Goal: Task Accomplishment & Management: Complete application form

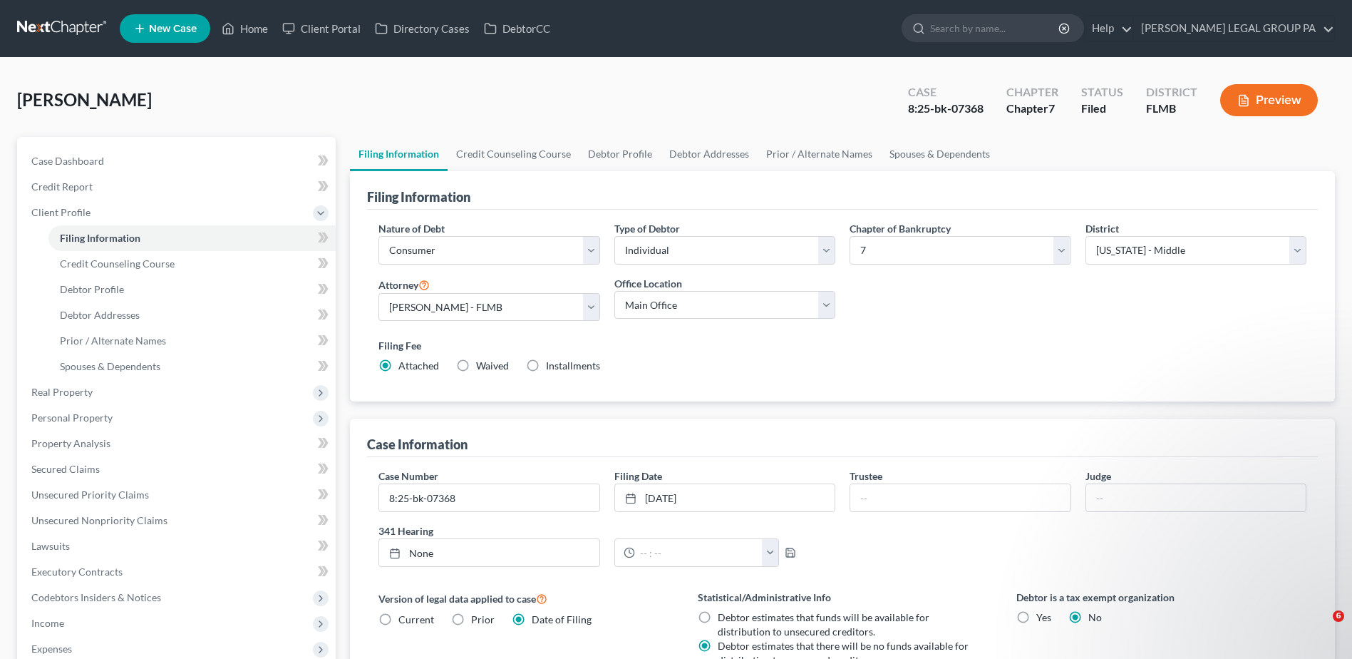
select select "1"
select select "0"
select select "15"
select select "0"
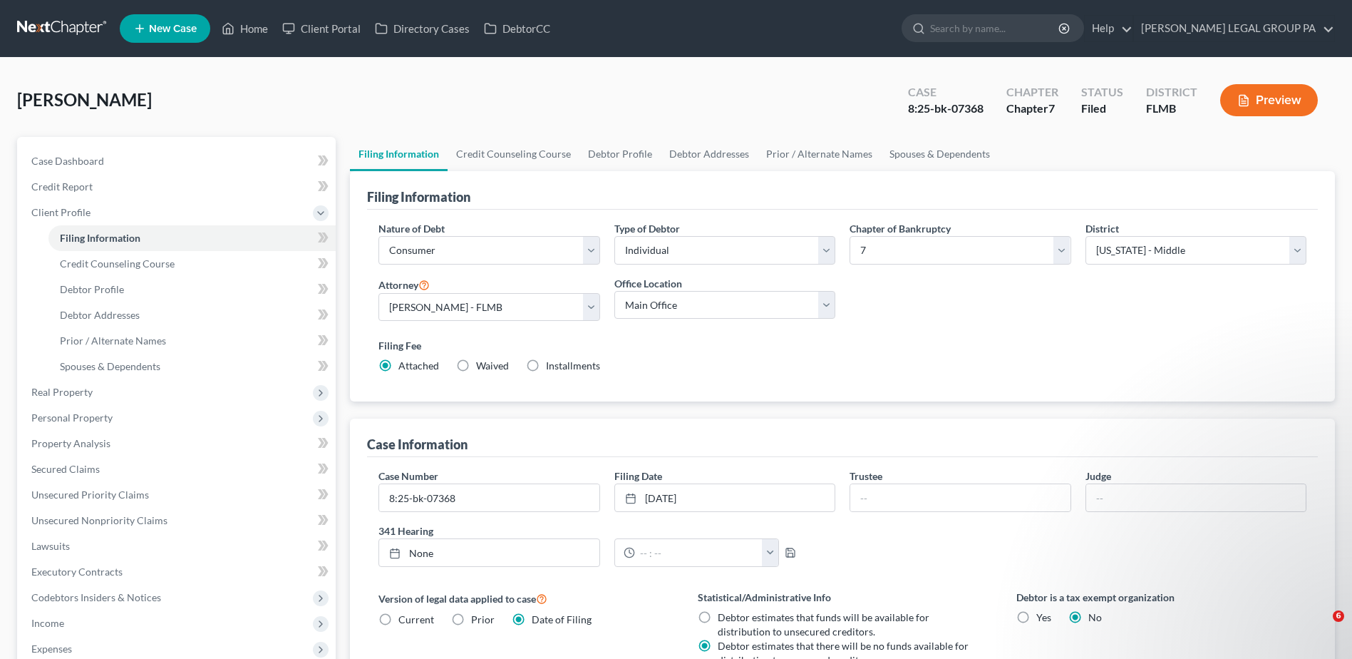
select select "9"
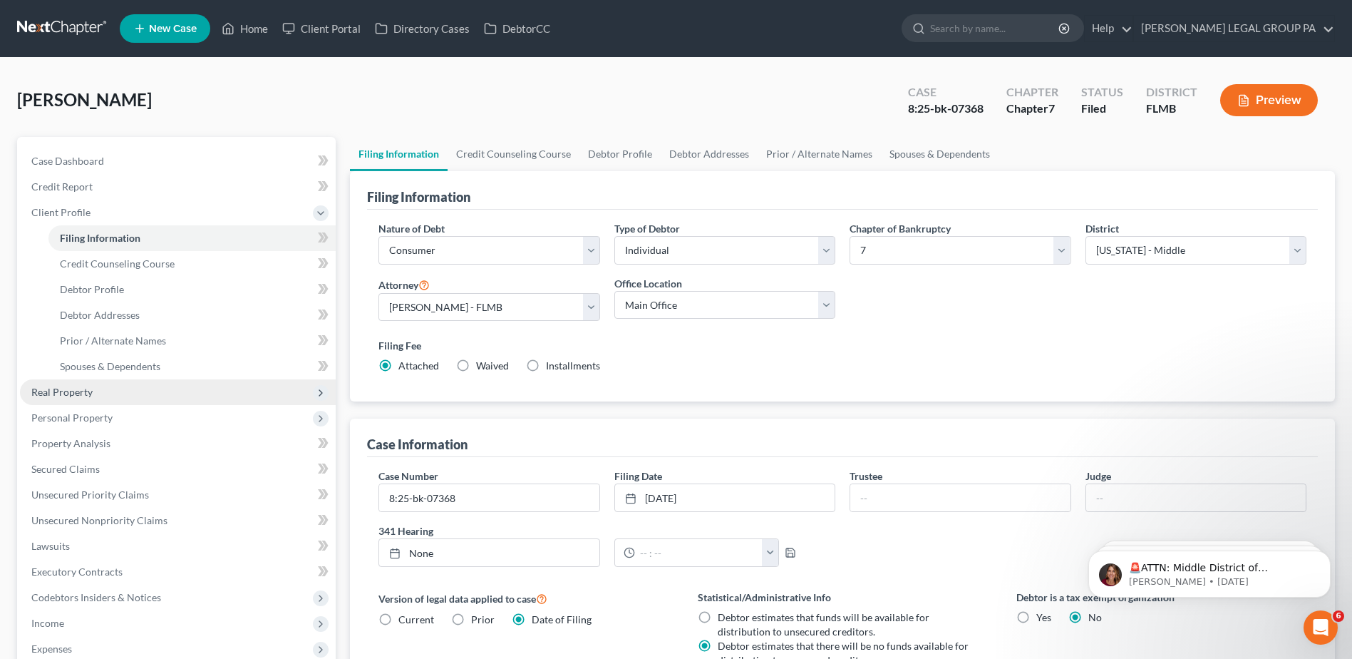
click at [62, 396] on span "Real Property" at bounding box center [61, 392] width 61 height 12
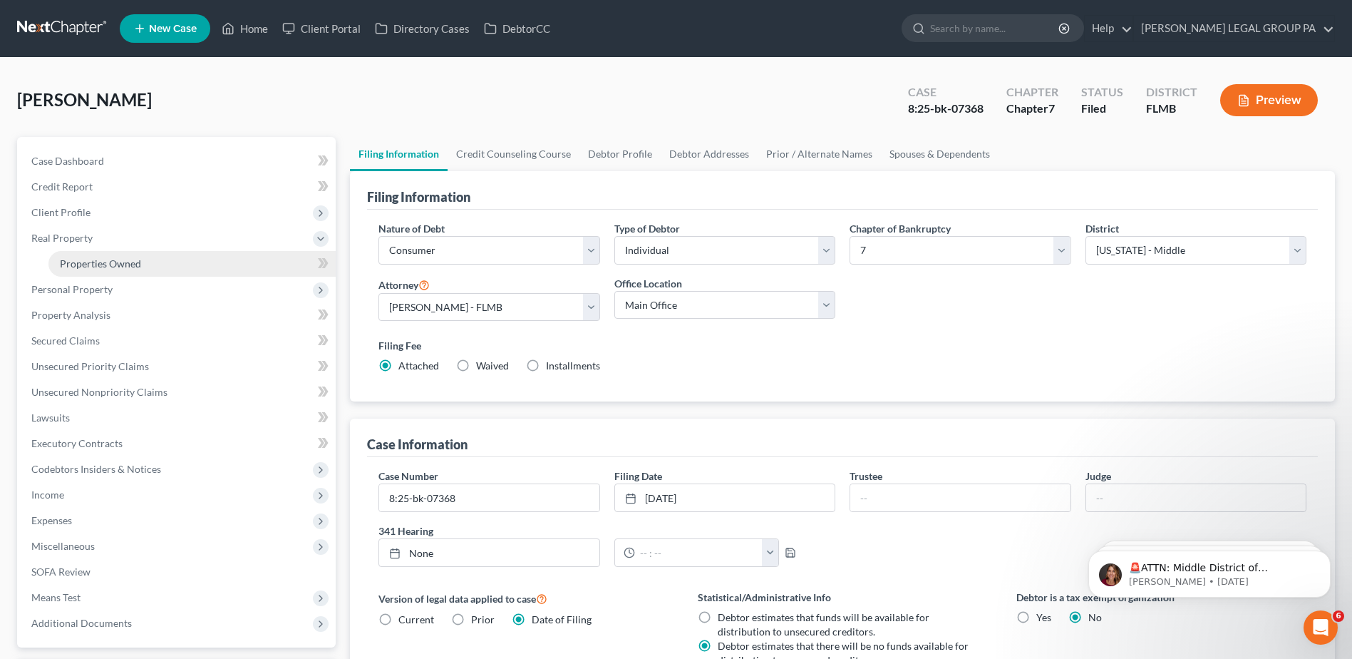
click at [88, 257] on span "Properties Owned" at bounding box center [100, 263] width 81 height 12
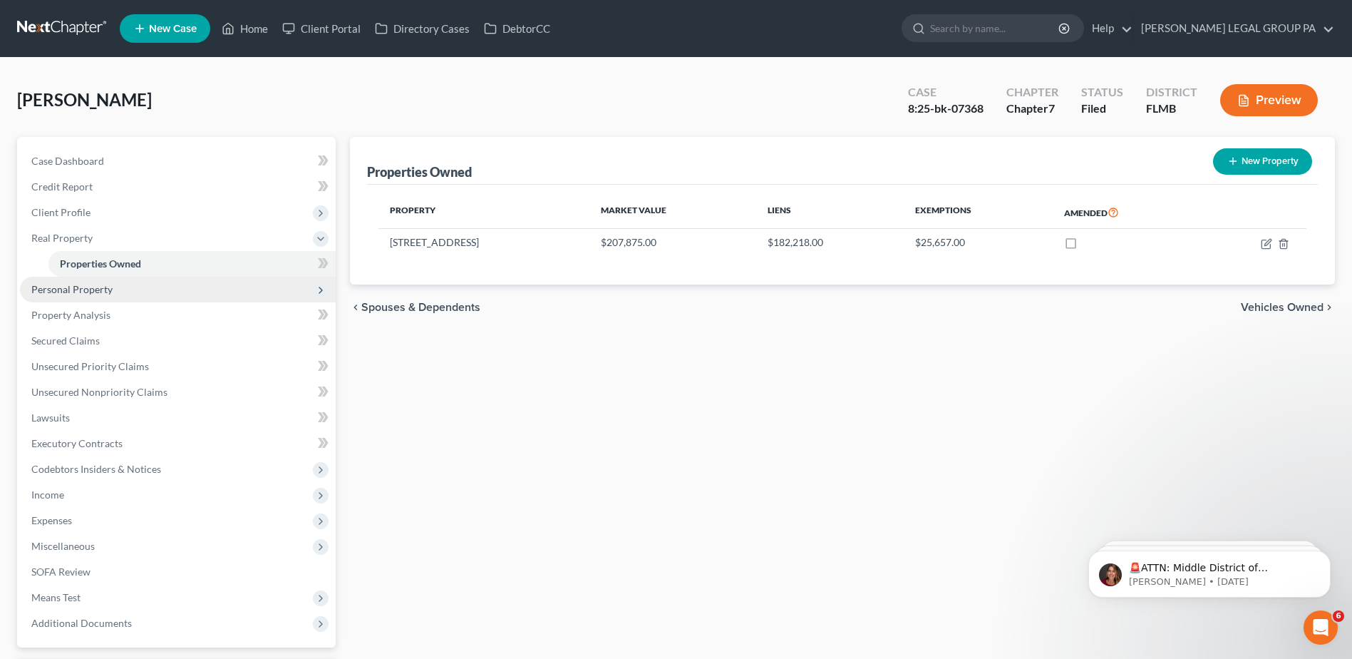
click at [103, 288] on span "Personal Property" at bounding box center [71, 289] width 81 height 12
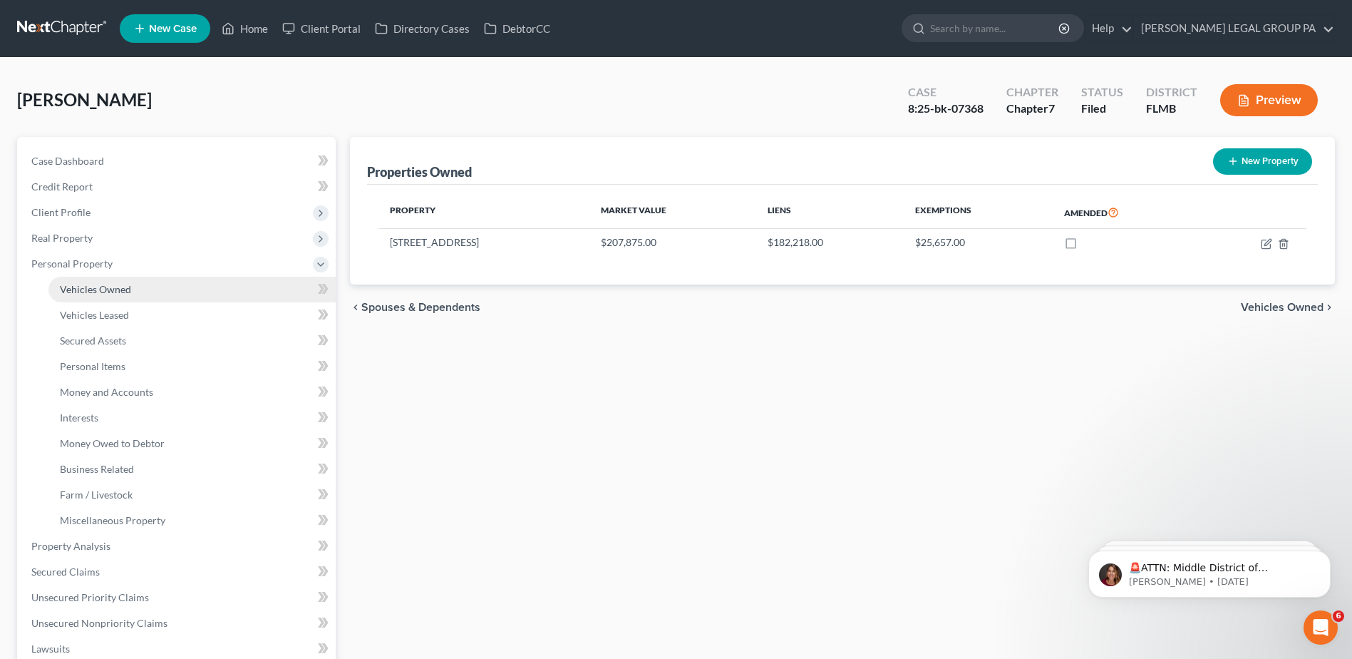
click at [109, 293] on span "Vehicles Owned" at bounding box center [95, 289] width 71 height 12
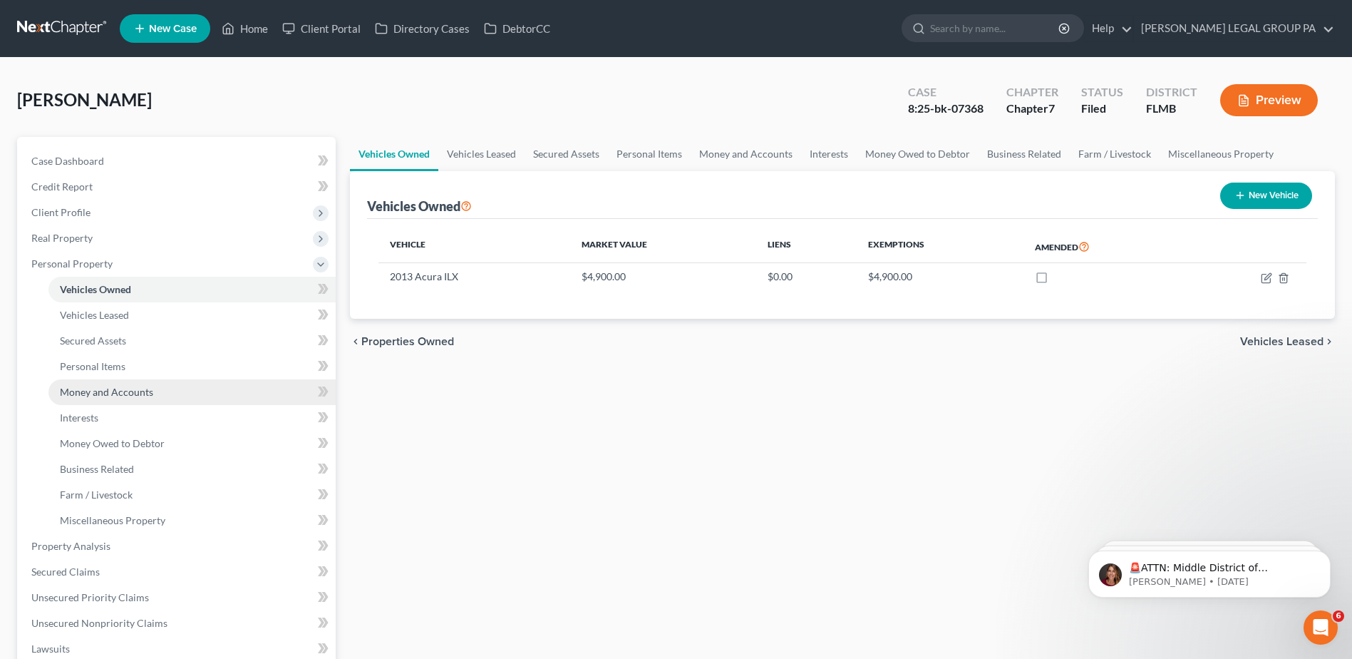
click at [108, 390] on span "Money and Accounts" at bounding box center [106, 392] width 93 height 12
